Goal: Communication & Community: Answer question/provide support

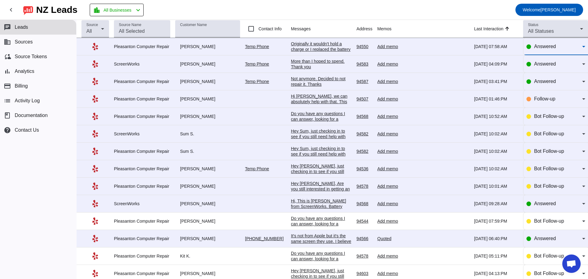
click at [534, 49] on span "Answered" at bounding box center [545, 46] width 22 height 5
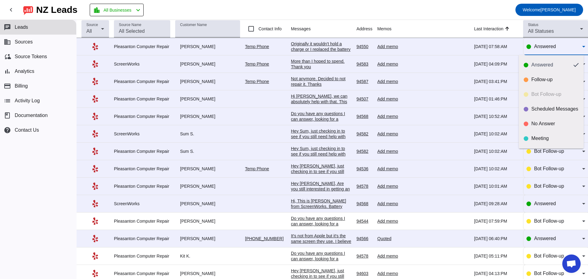
click at [437, 68] on div at bounding box center [294, 139] width 588 height 279
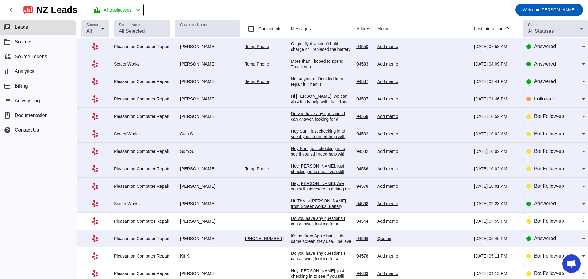
click at [303, 44] on div "Originally it wouldn't hold a charge or I replaced the battery earlier this yea…" at bounding box center [321, 79] width 61 height 77
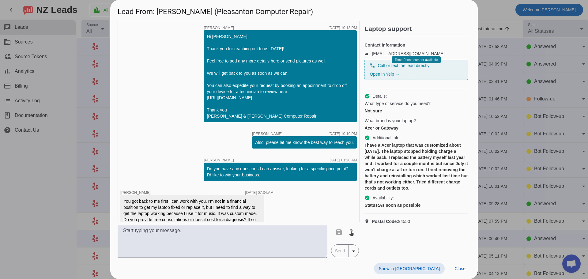
scroll to position [216, 0]
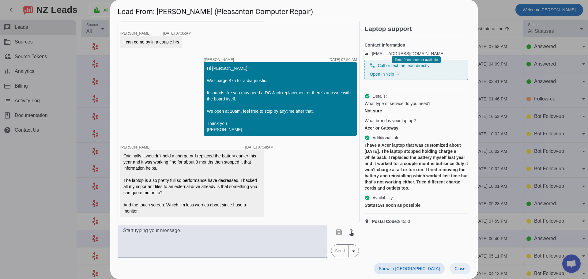
click at [465, 269] on span "Close" at bounding box center [460, 268] width 11 height 5
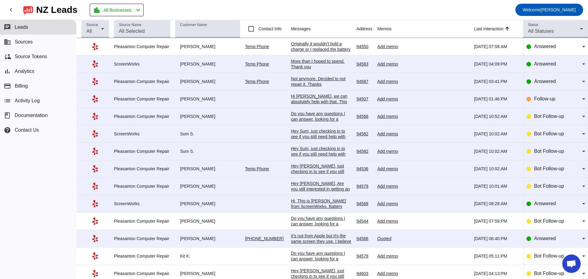
click at [324, 63] on div "More than I hoped to spend. Thank you" at bounding box center [321, 64] width 61 height 11
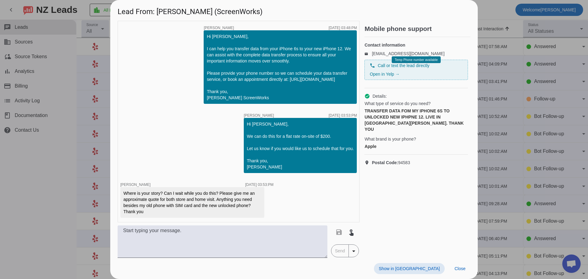
scroll to position [145, 0]
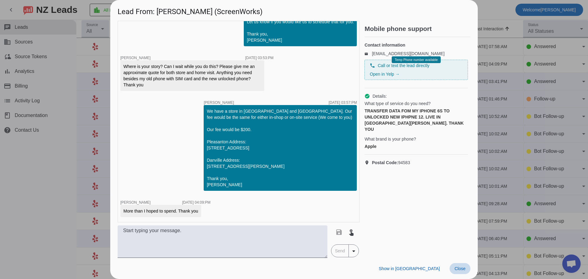
click at [463, 271] on span "Close" at bounding box center [460, 268] width 11 height 5
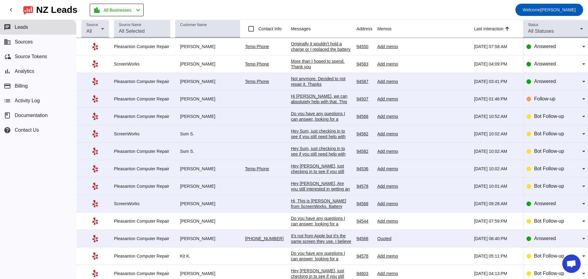
click at [319, 82] on div "Not anymore. Decided to not repair it. Thanks" at bounding box center [321, 81] width 61 height 11
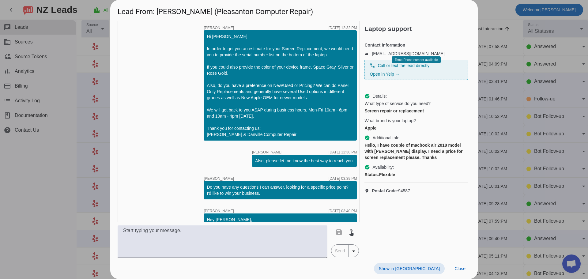
scroll to position [84, 0]
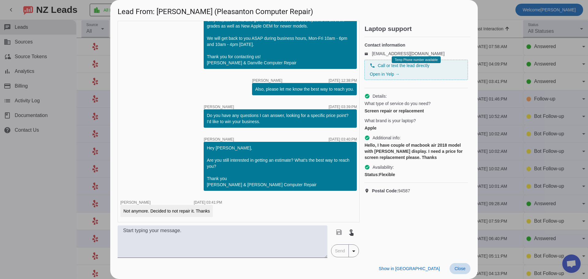
click at [464, 270] on span "Close" at bounding box center [460, 268] width 11 height 5
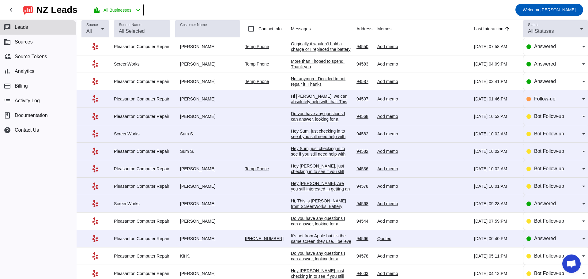
click at [320, 101] on div "Hi [PERSON_NAME], we can absolutely help with that. This sounds like something …" at bounding box center [321, 129] width 61 height 72
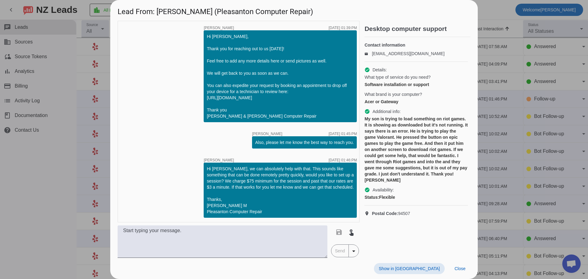
scroll to position [7, 0]
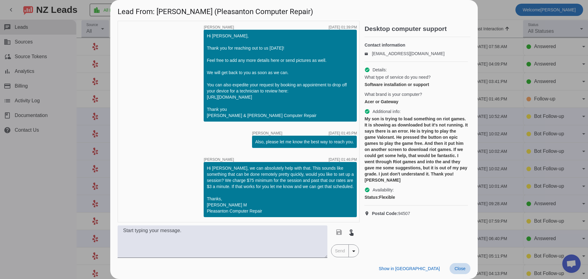
click at [461, 268] on span "Close" at bounding box center [460, 268] width 11 height 5
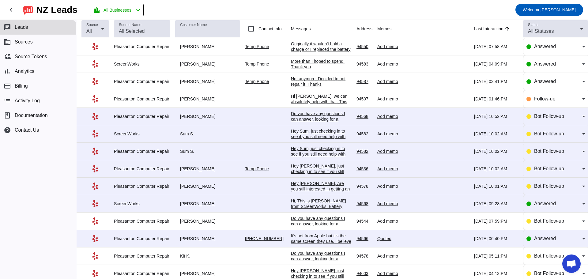
click at [325, 113] on div "Do you have any questions I can answer, looking for a specific price point? I'd…" at bounding box center [321, 122] width 61 height 22
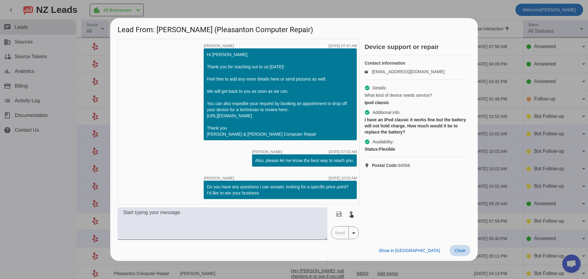
click at [460, 253] on span "Close" at bounding box center [460, 250] width 11 height 5
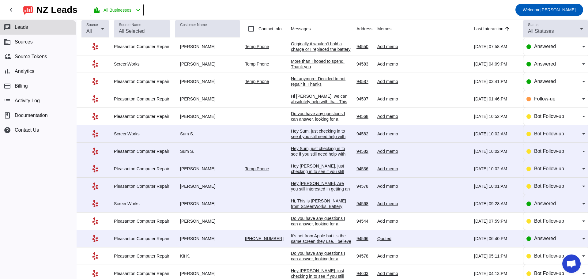
click at [323, 134] on div "Hey Sum, just checking in to see if you still need help with your project. Plea…" at bounding box center [321, 144] width 61 height 33
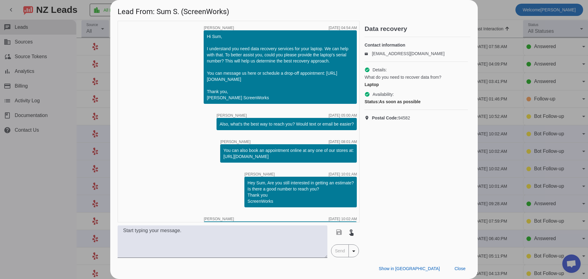
scroll to position [29, 0]
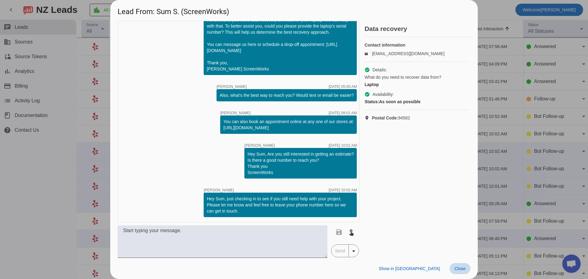
click at [462, 270] on span "Close" at bounding box center [460, 268] width 11 height 5
